Goal: Find specific page/section

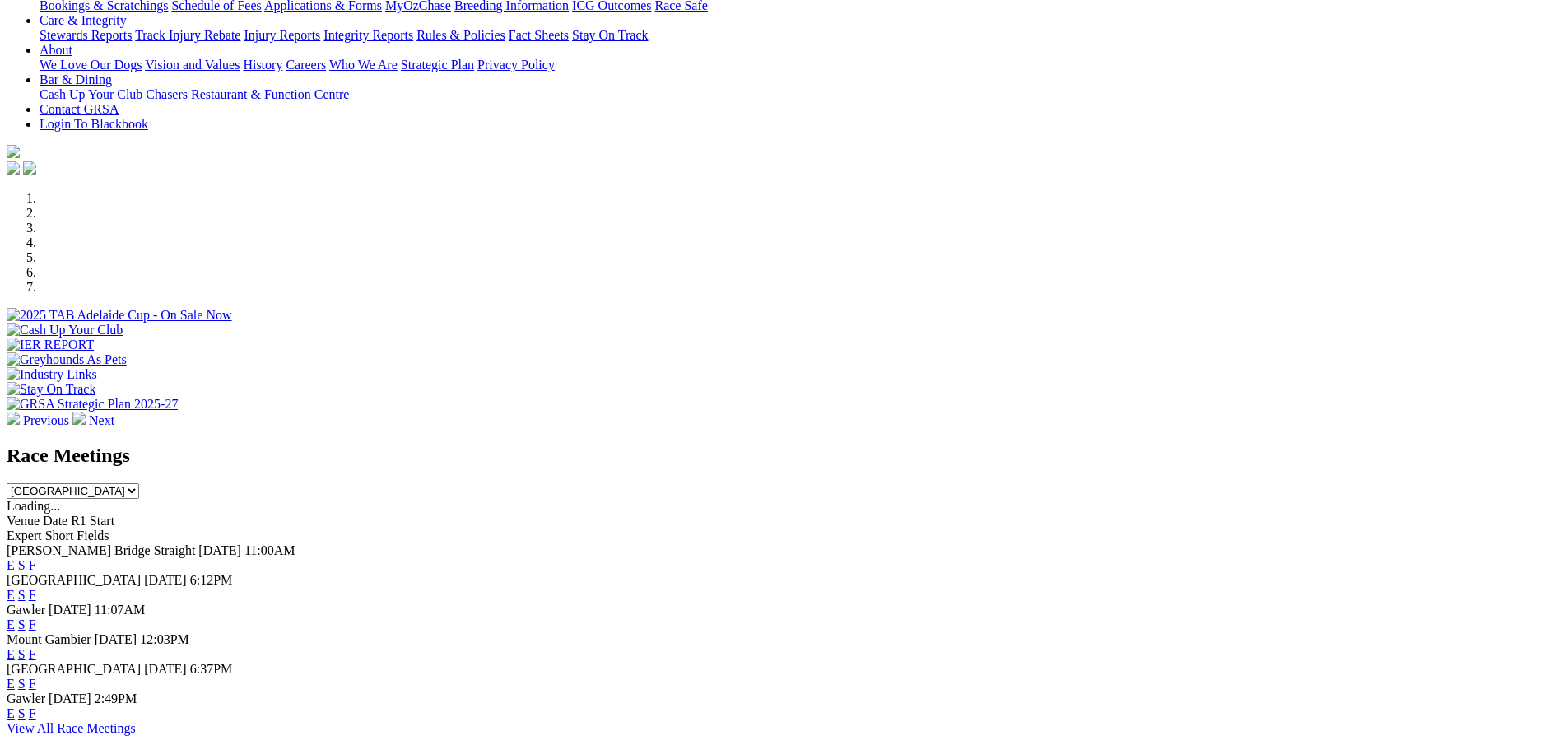
scroll to position [411, 0]
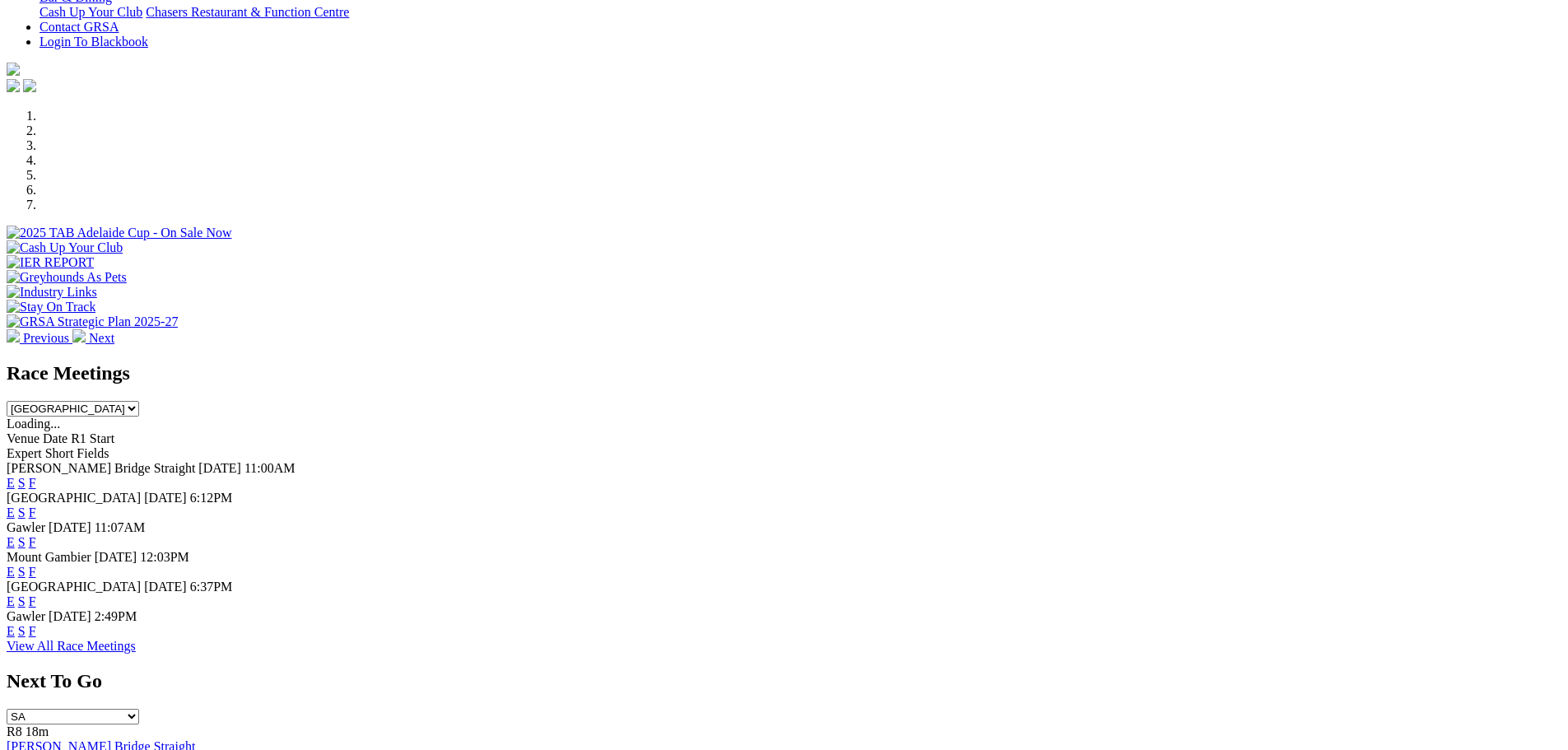
click at [36, 595] on link "F" at bounding box center [33, 602] width 8 height 14
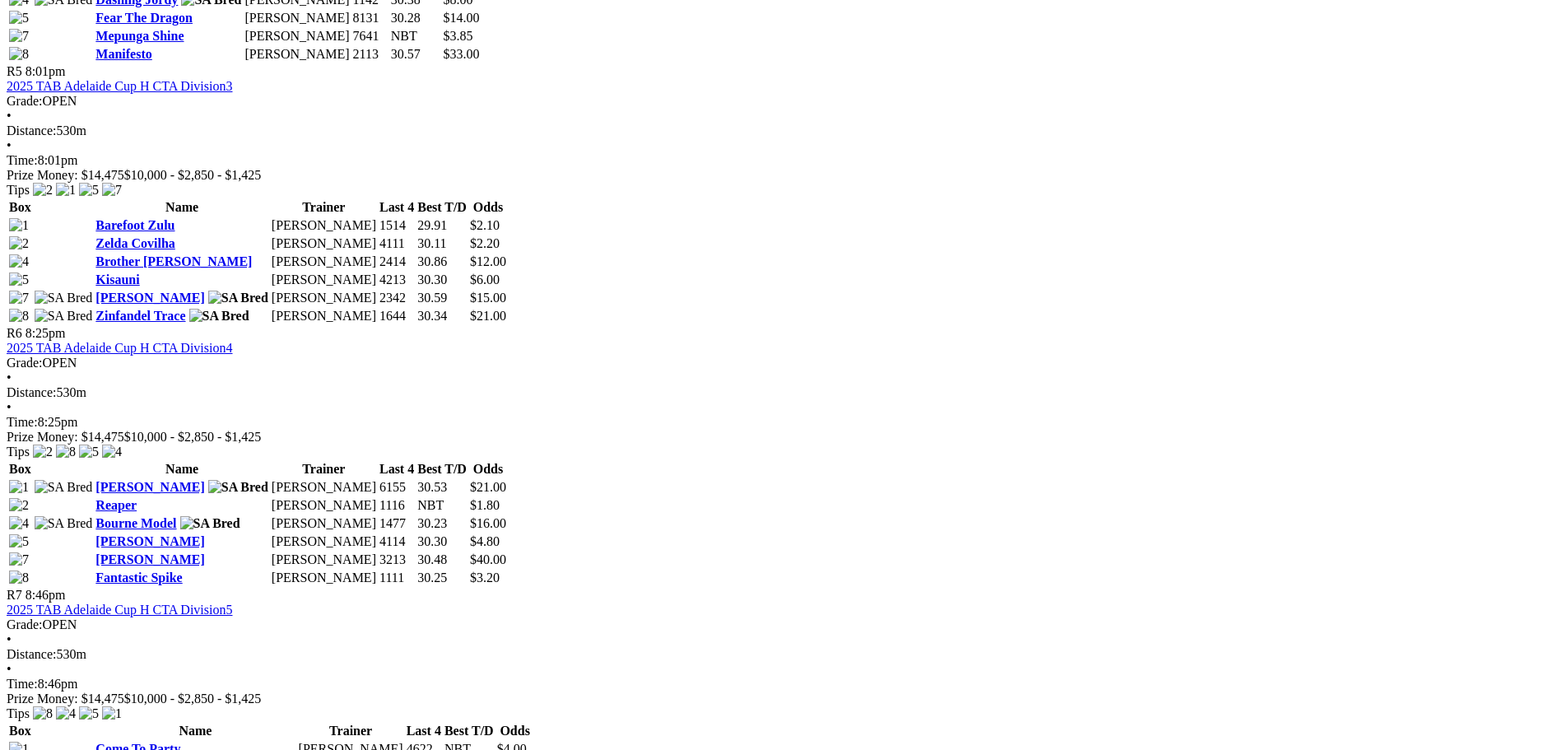
scroll to position [1894, 0]
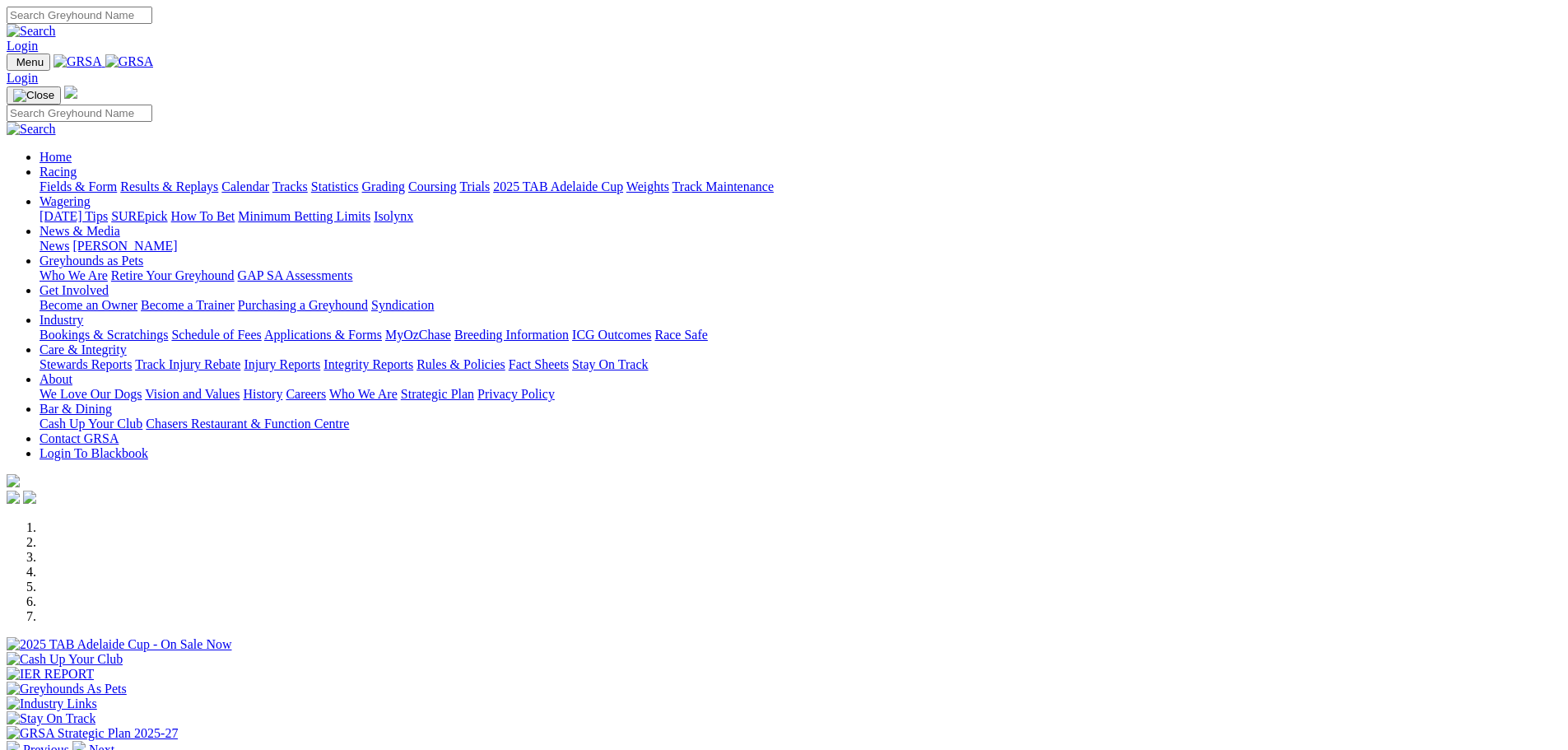
scroll to position [411, 0]
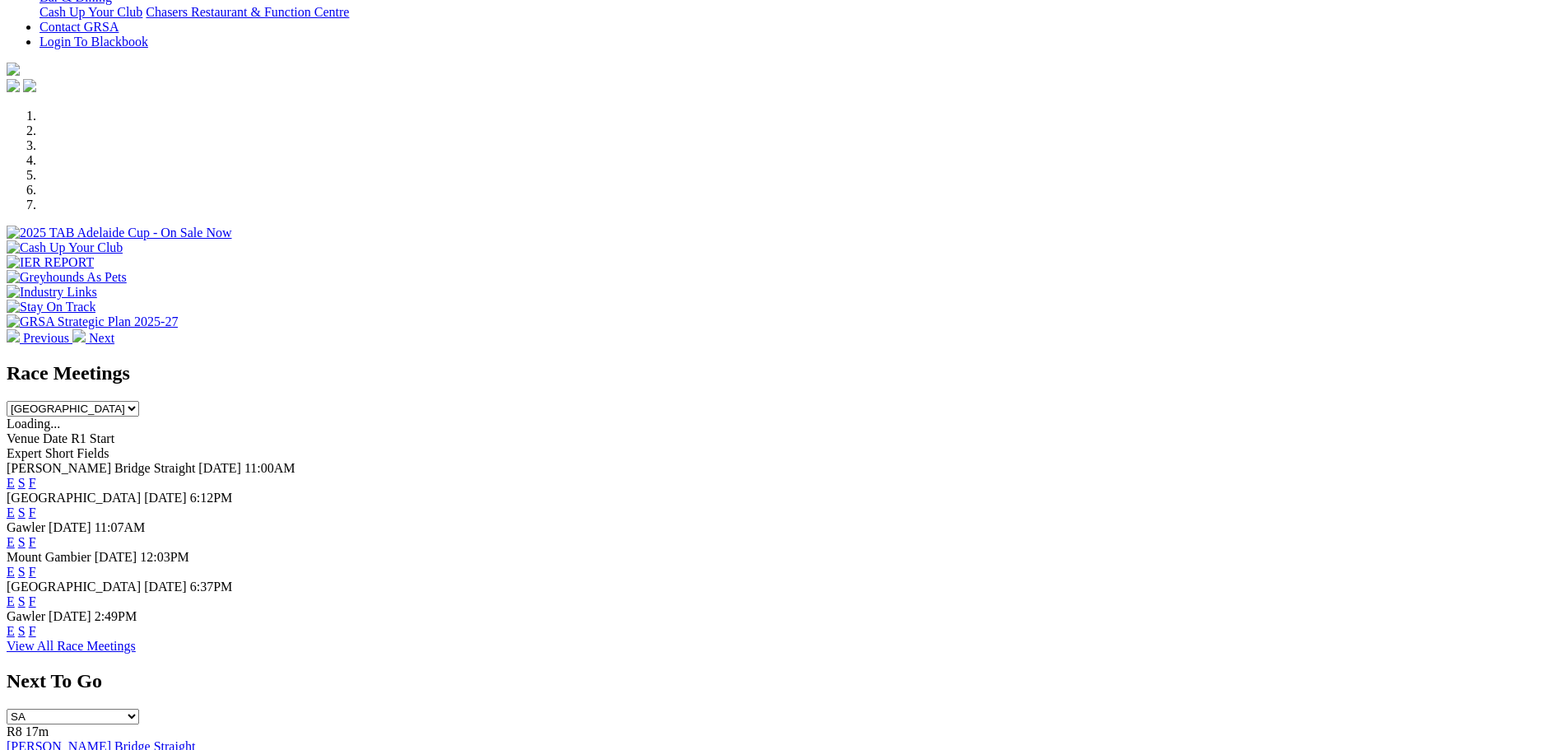
click at [36, 639] on link "F" at bounding box center [33, 631] width 8 height 14
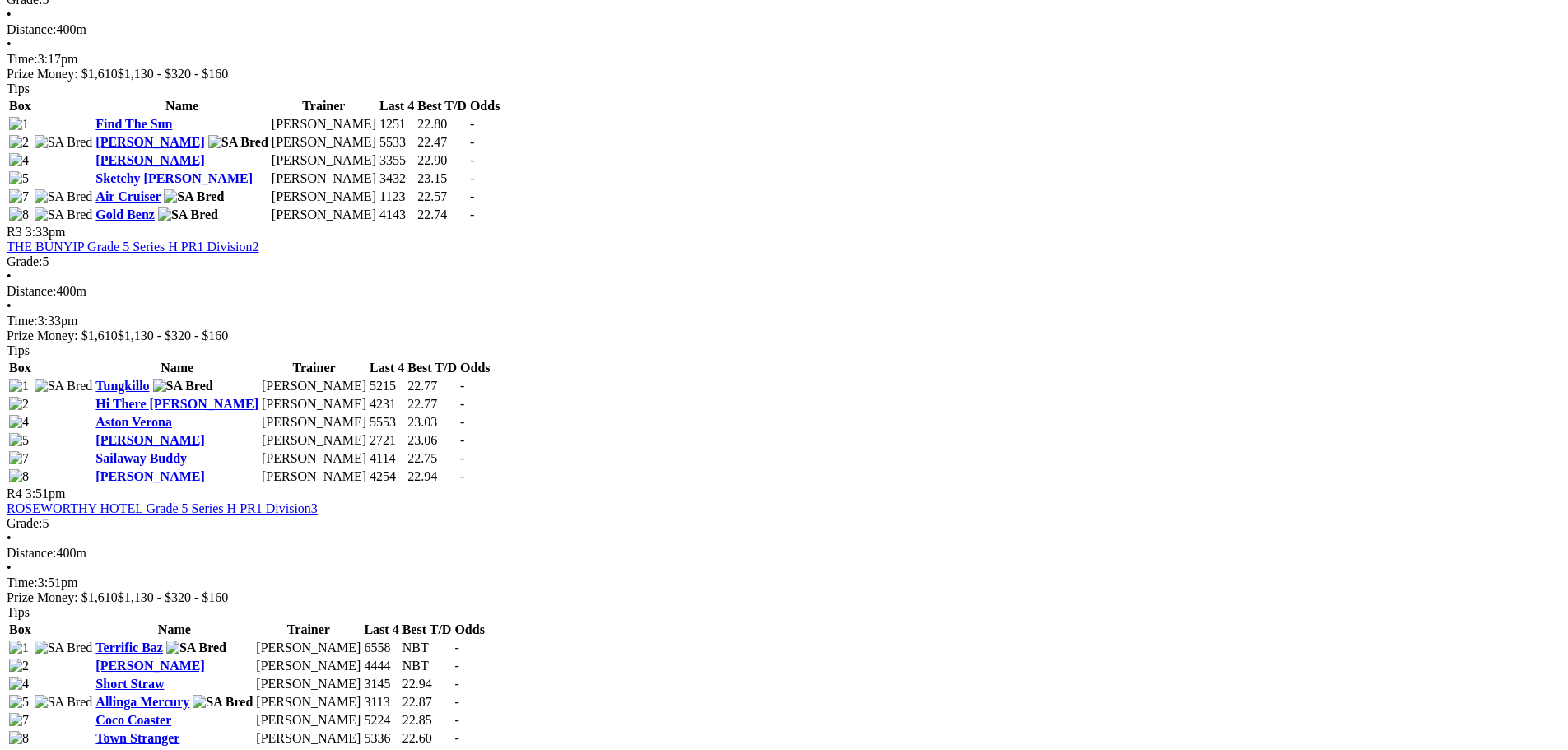
scroll to position [1317, 0]
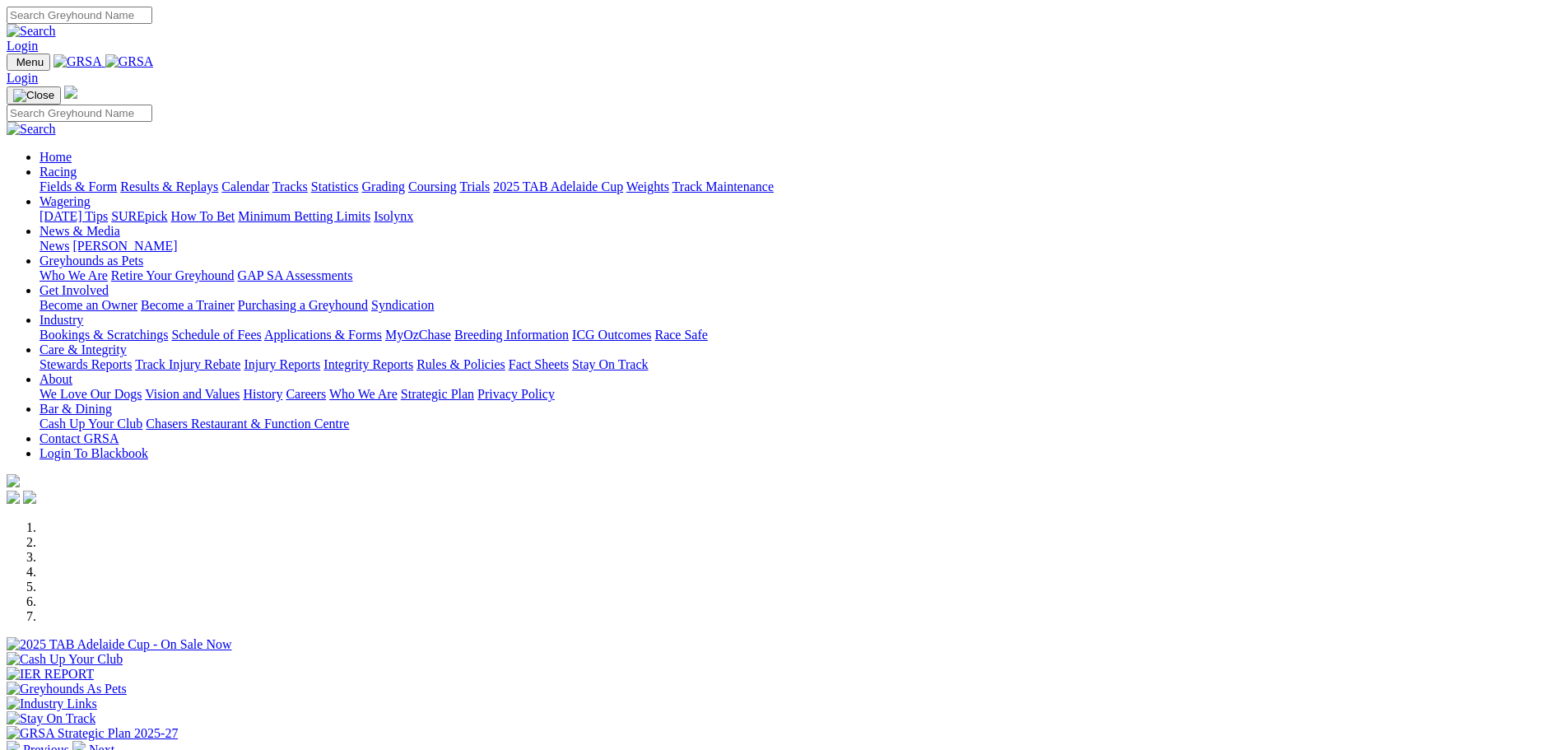
scroll to position [659, 0]
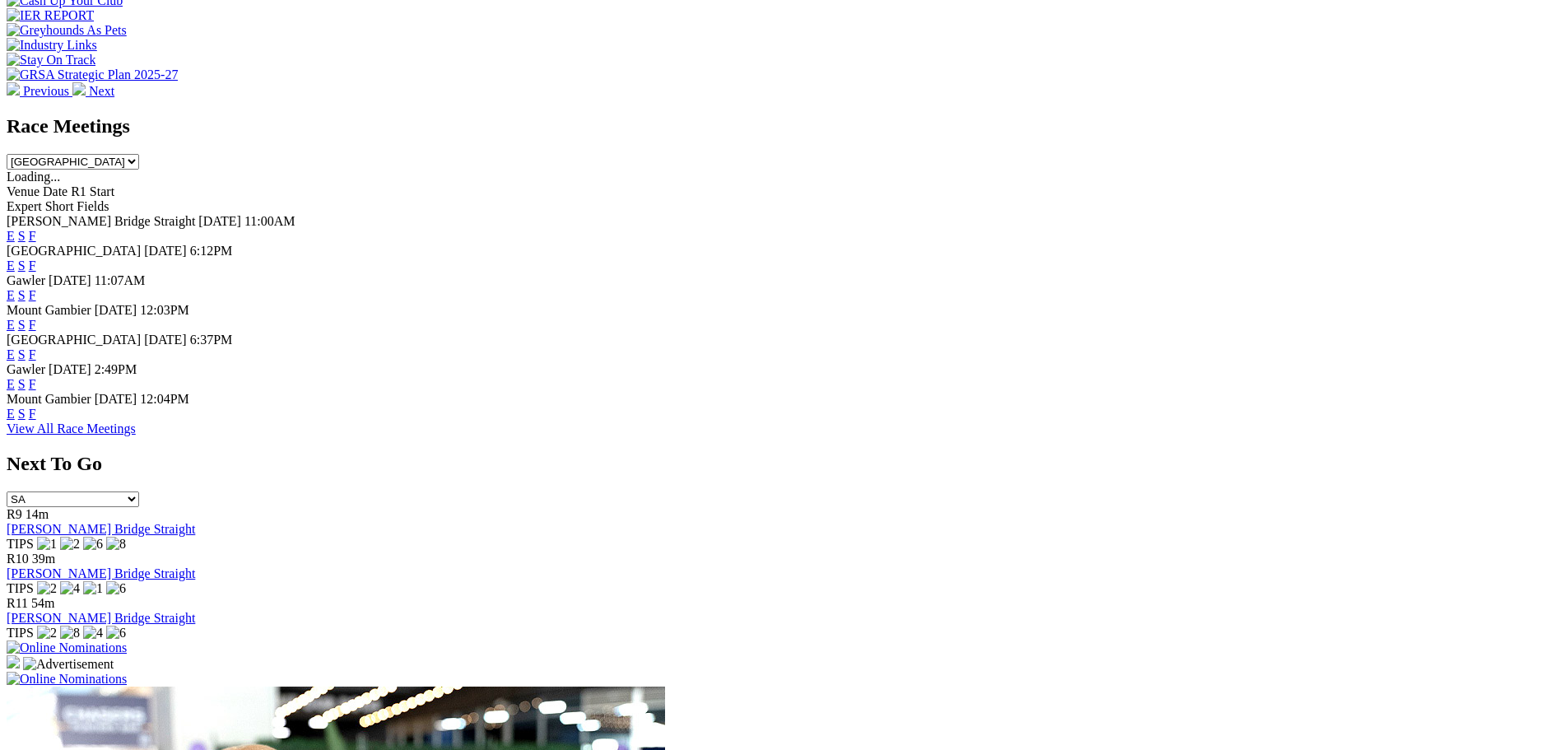
click at [36, 391] on link "F" at bounding box center [33, 384] width 8 height 14
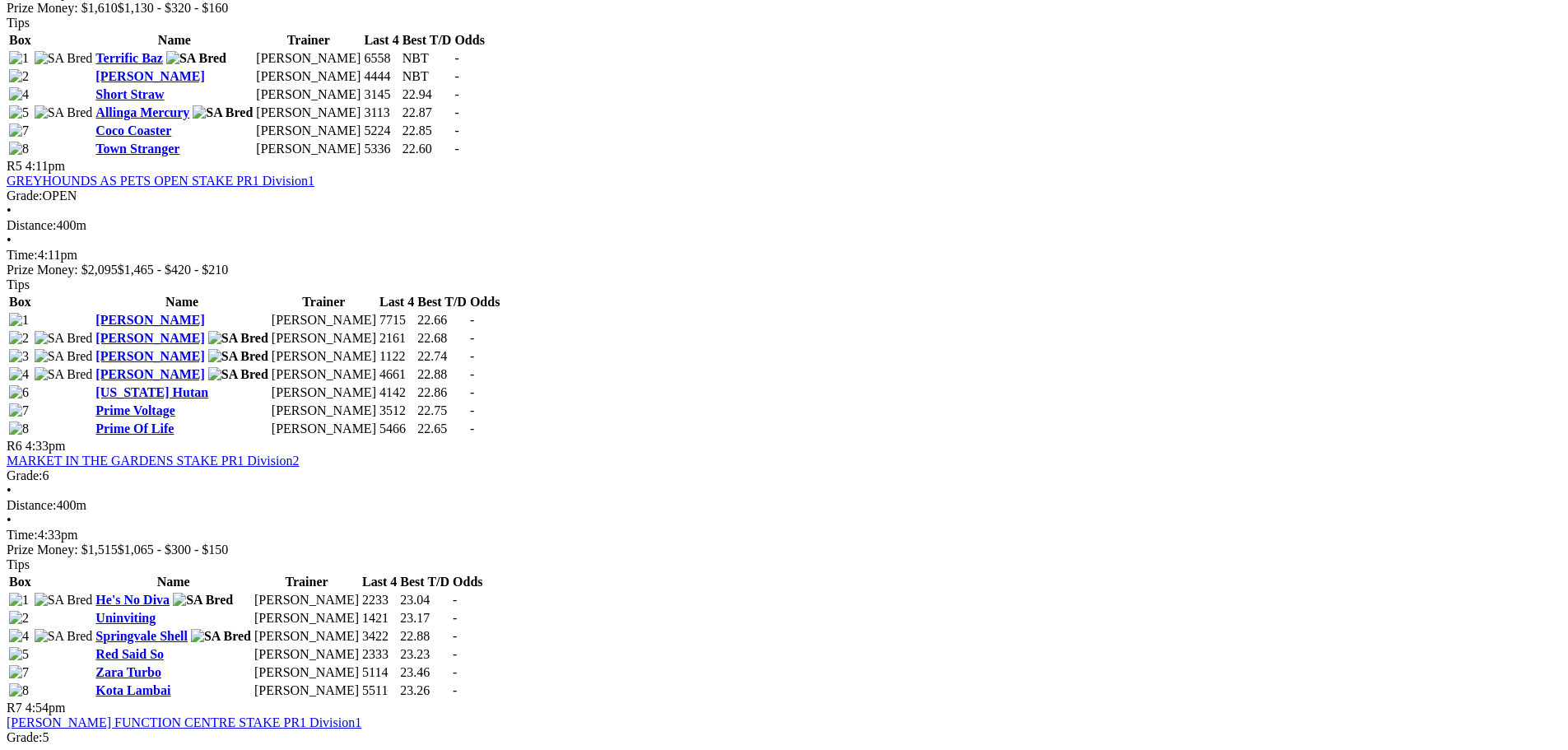
scroll to position [1730, 0]
